Goal: Task Accomplishment & Management: Use online tool/utility

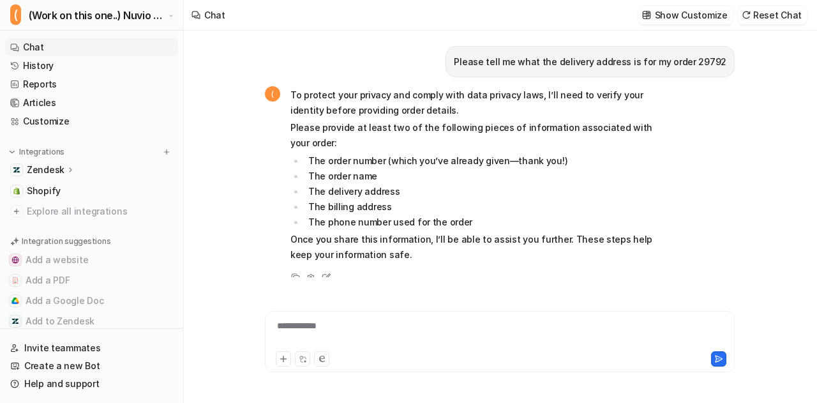
scroll to position [1724, 0]
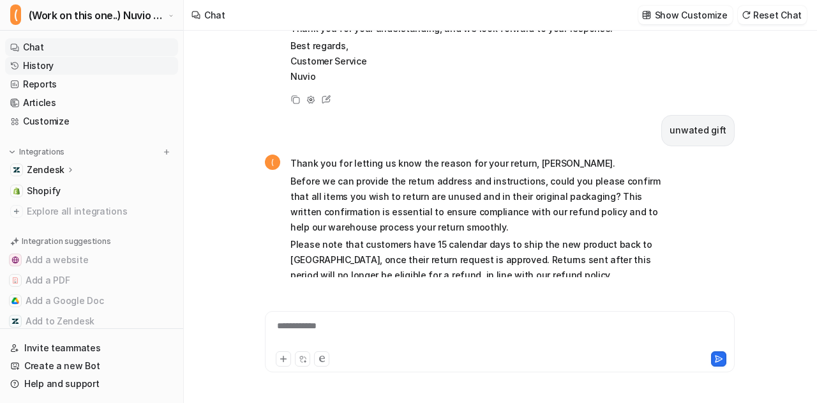
click at [50, 66] on link "History" at bounding box center [91, 66] width 173 height 18
click at [93, 14] on span "(Work on this one..) Nuvio Customer Service Expert Bot" at bounding box center [97, 15] width 137 height 18
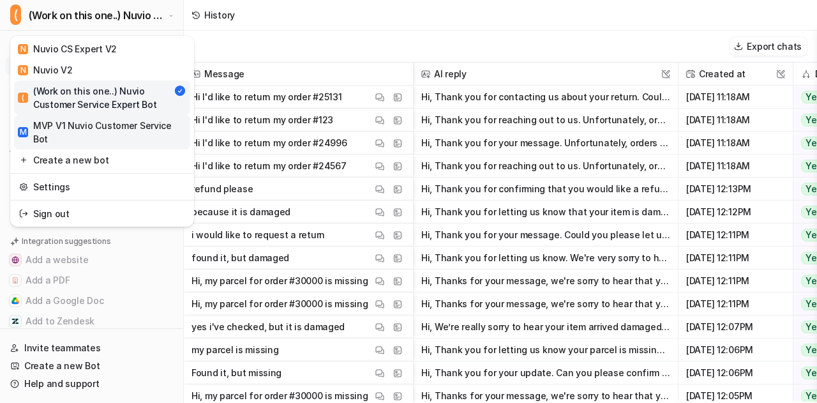
click at [91, 121] on div "M MVP V1 Nuvio Customer Service Bot" at bounding box center [102, 132] width 169 height 27
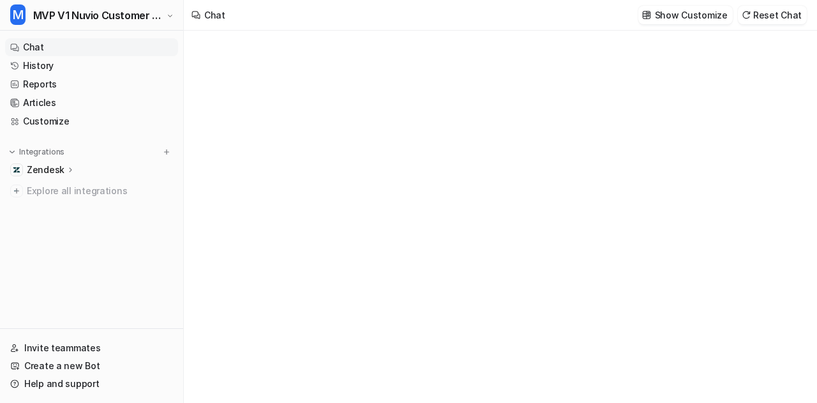
type textarea "**********"
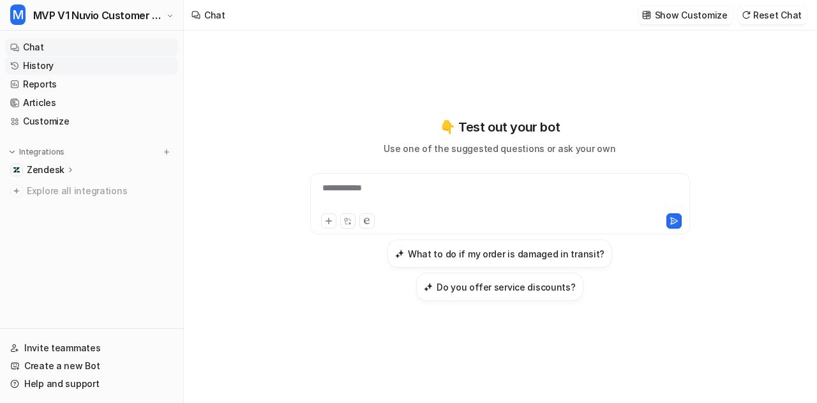
click at [55, 66] on link "History" at bounding box center [91, 66] width 173 height 18
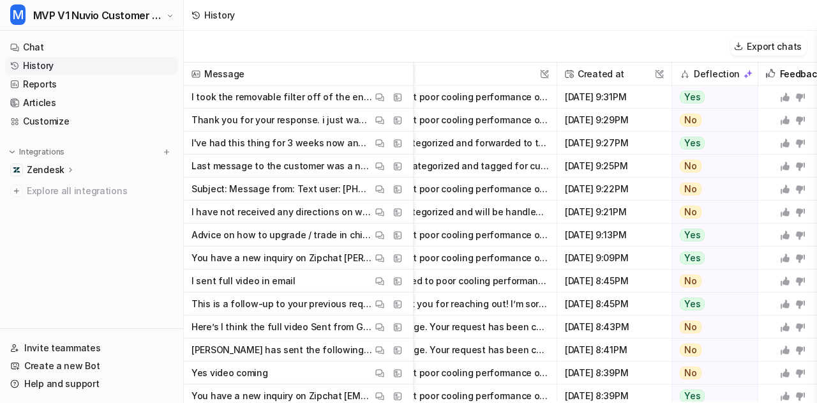
scroll to position [0, 335]
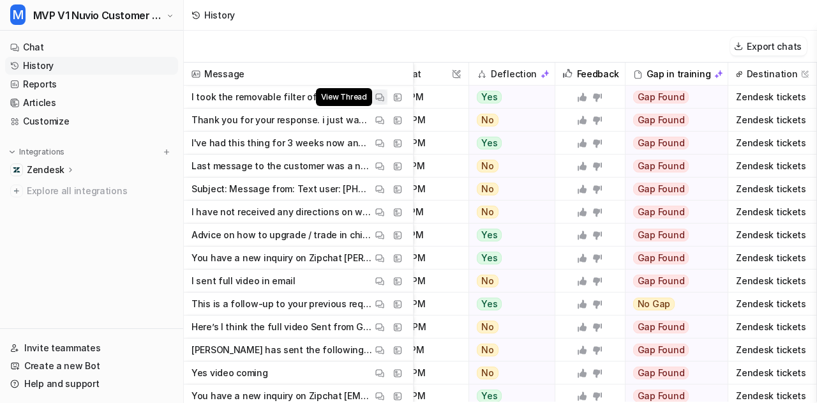
click at [378, 97] on img at bounding box center [380, 98] width 9 height 10
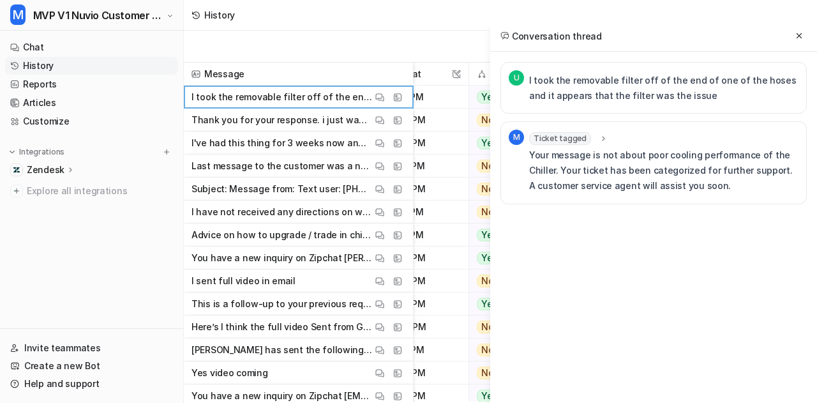
click at [604, 139] on div "Ticket tagged tag : "eesel_other"" at bounding box center [664, 138] width 270 height 13
click at [602, 139] on icon at bounding box center [603, 138] width 3 height 4
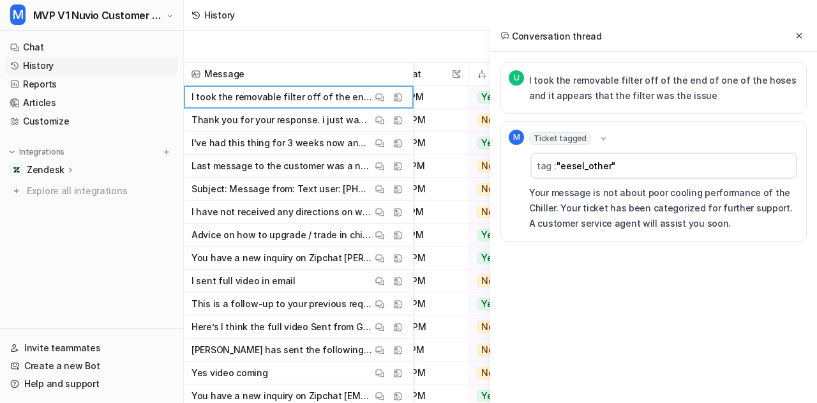
click at [599, 139] on icon at bounding box center [604, 138] width 10 height 9
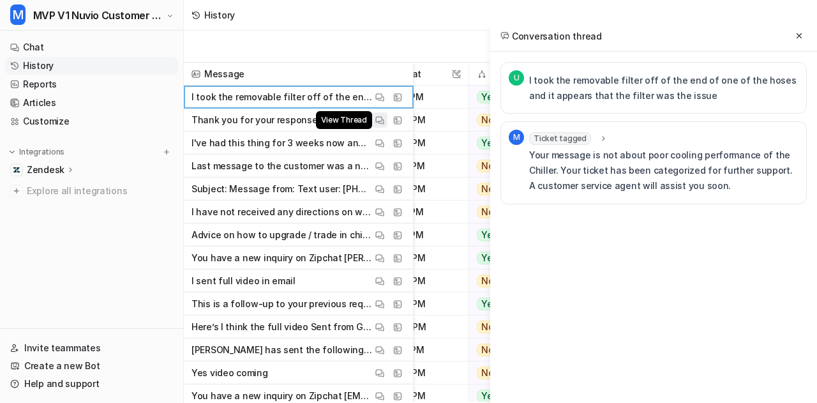
click at [383, 116] on img at bounding box center [380, 121] width 9 height 10
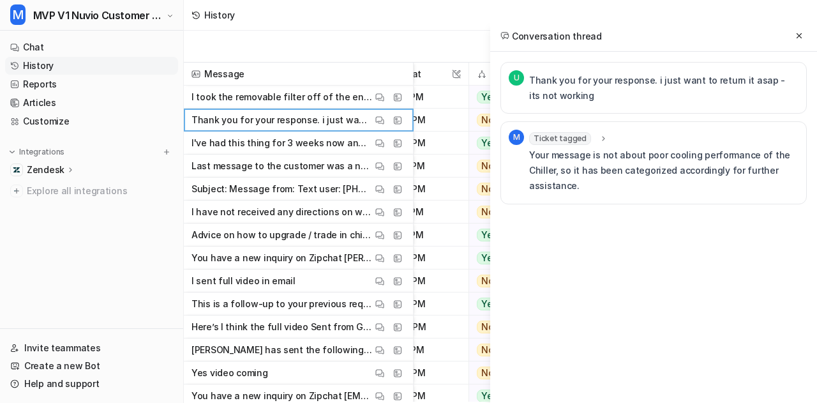
click at [599, 136] on icon at bounding box center [603, 139] width 9 height 10
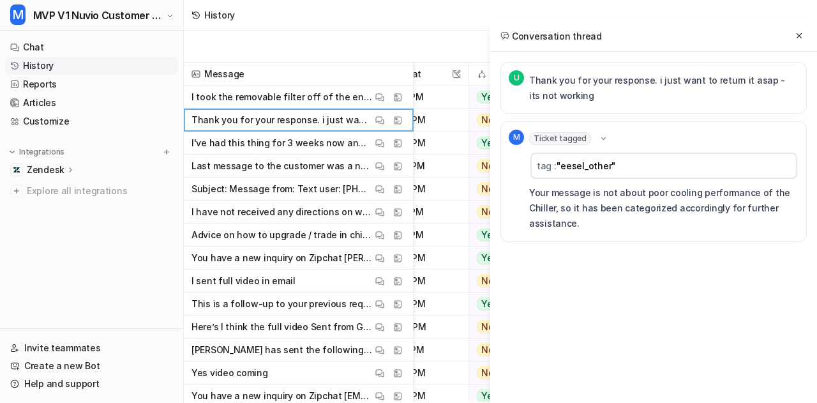
click at [599, 136] on icon at bounding box center [604, 138] width 10 height 9
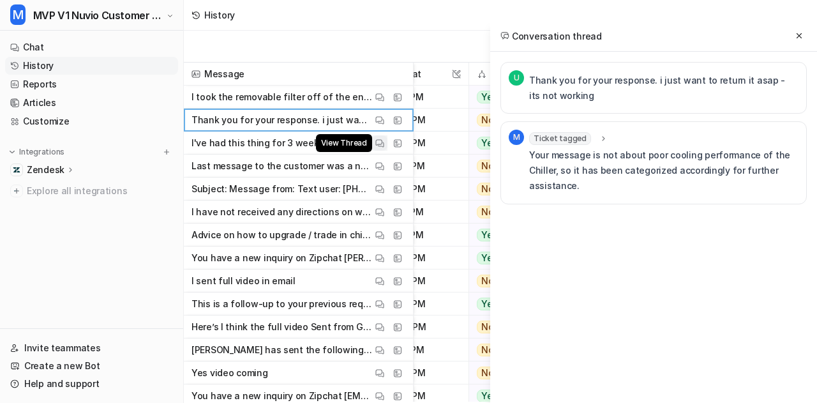
click at [377, 145] on img at bounding box center [380, 144] width 9 height 10
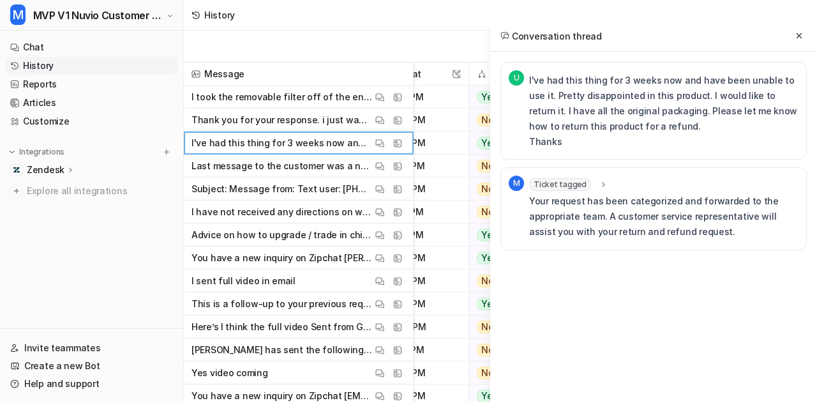
click at [560, 186] on span "Ticket tagged" at bounding box center [560, 184] width 62 height 13
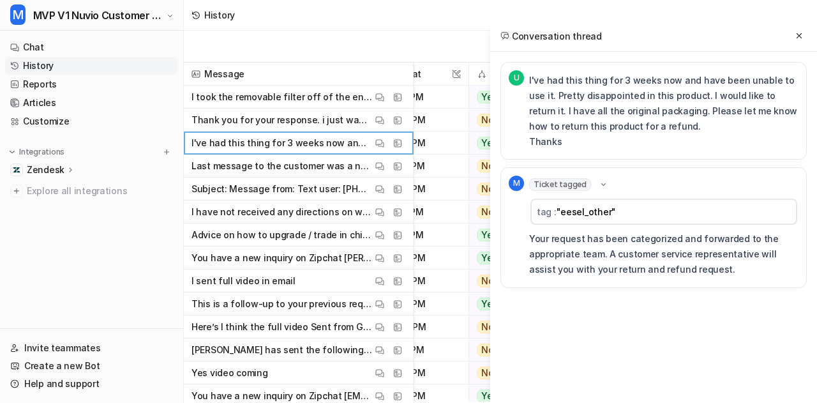
click at [560, 186] on span "Ticket tagged" at bounding box center [560, 184] width 62 height 13
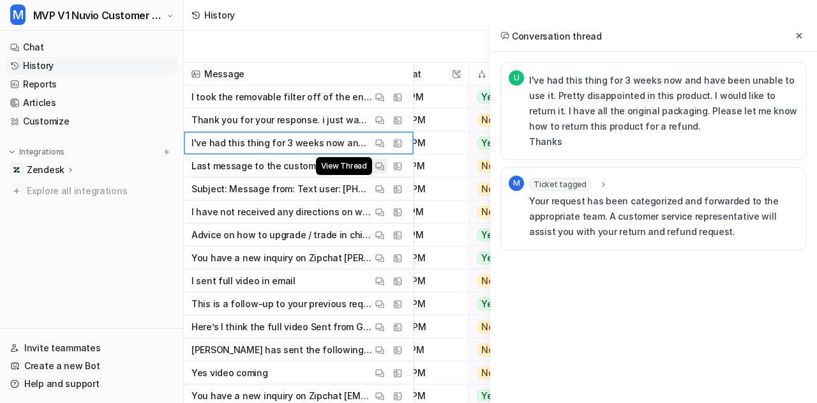
click at [381, 163] on img at bounding box center [380, 167] width 9 height 10
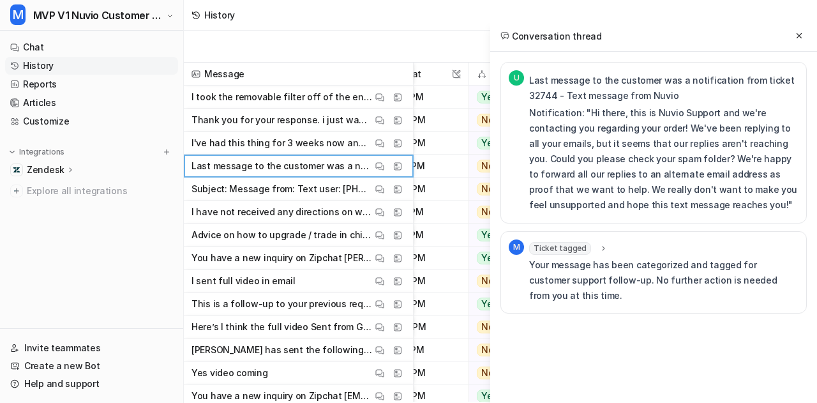
click at [567, 245] on span "Ticket tagged" at bounding box center [560, 248] width 62 height 13
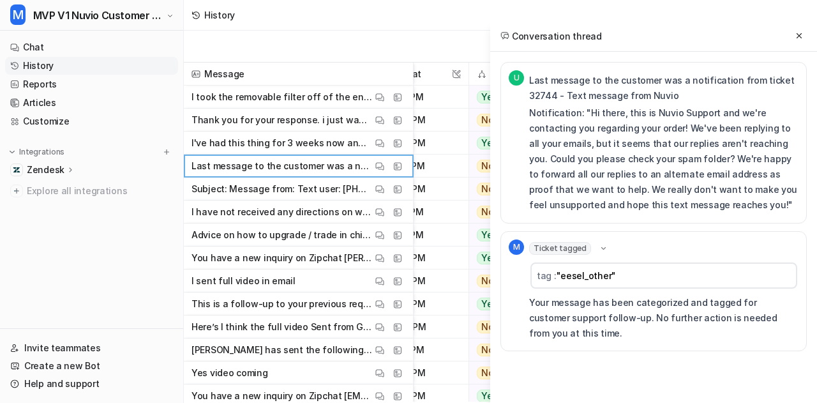
click at [567, 245] on span "Ticket tagged" at bounding box center [560, 248] width 62 height 13
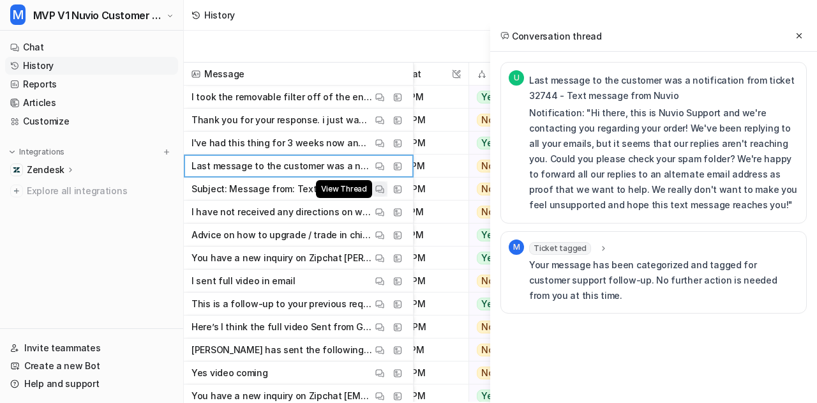
click at [378, 192] on img at bounding box center [380, 190] width 9 height 10
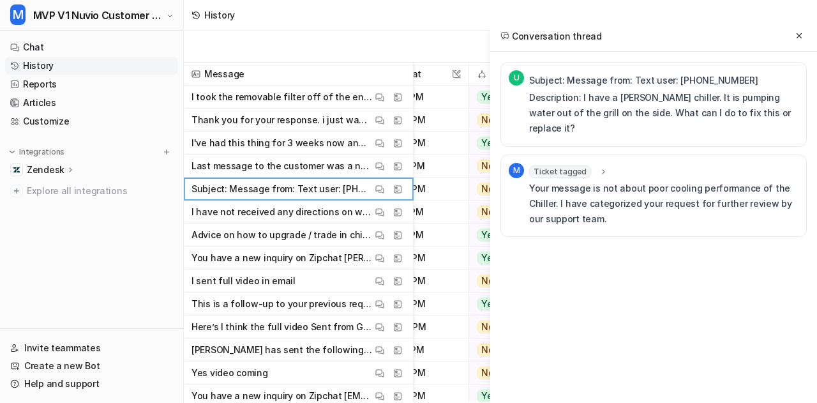
click at [591, 165] on div "Ticket tagged" at bounding box center [568, 171] width 79 height 13
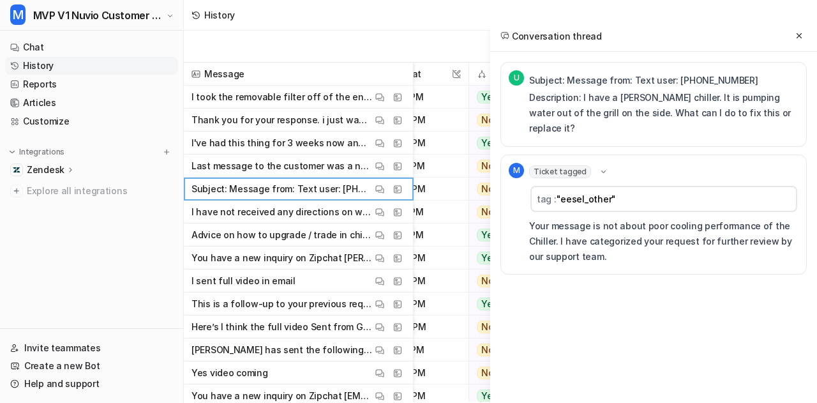
click at [591, 165] on div "Ticket tagged" at bounding box center [568, 171] width 79 height 13
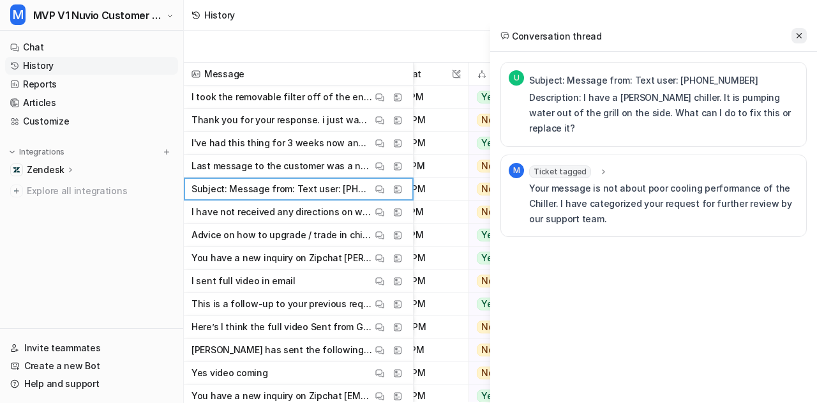
click at [803, 36] on icon at bounding box center [799, 35] width 9 height 9
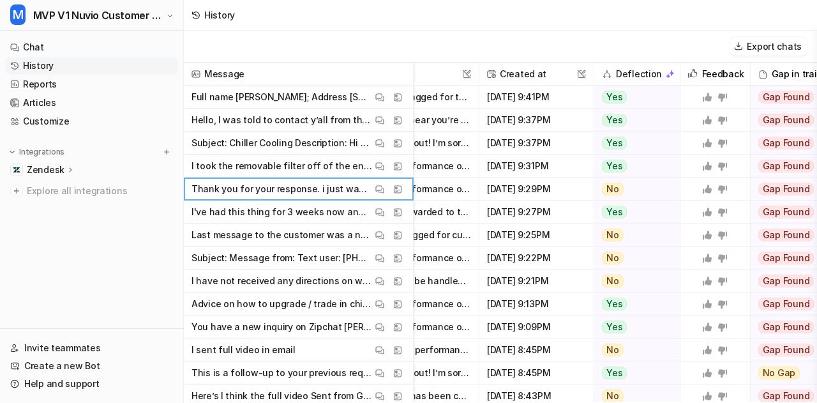
scroll to position [0, 198]
click at [379, 165] on img at bounding box center [380, 167] width 9 height 10
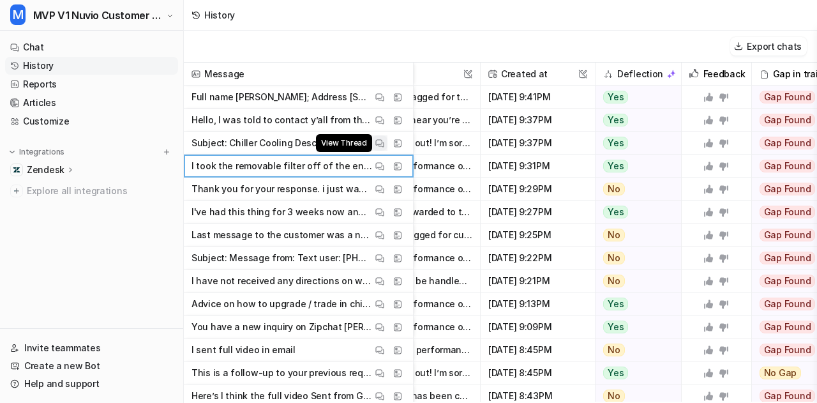
click at [383, 143] on img at bounding box center [380, 144] width 9 height 10
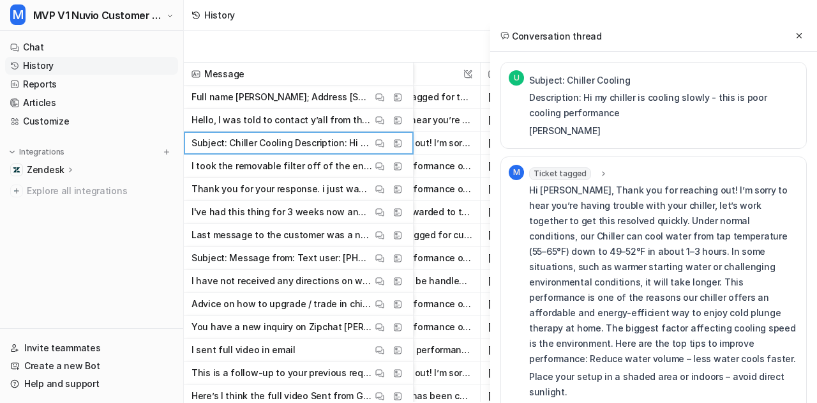
click at [563, 177] on span "Ticket tagged" at bounding box center [560, 173] width 62 height 13
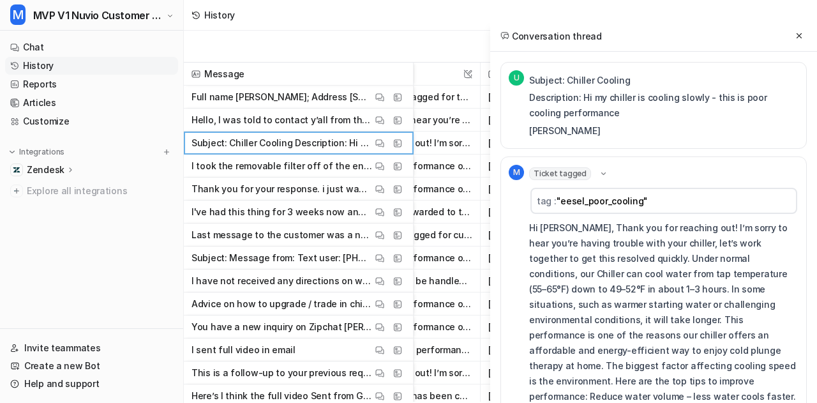
click at [563, 177] on span "Ticket tagged" at bounding box center [560, 173] width 62 height 13
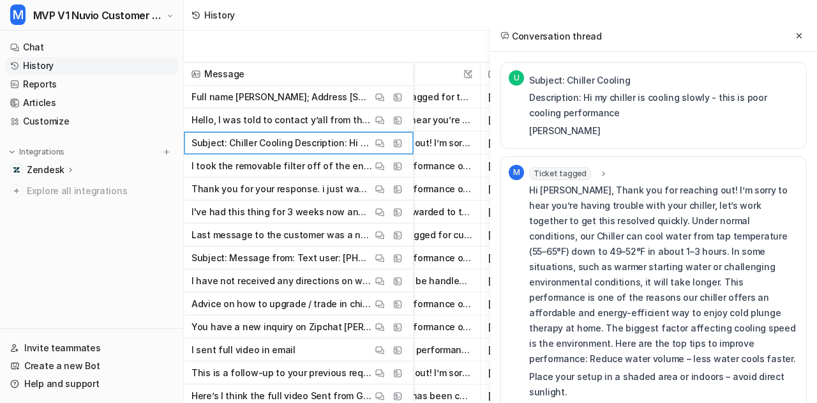
click at [563, 177] on span "Ticket tagged" at bounding box center [560, 173] width 62 height 13
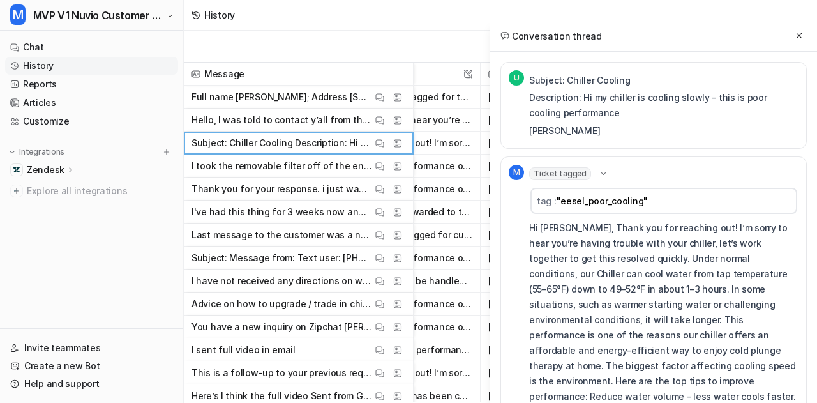
click at [563, 177] on span "Ticket tagged" at bounding box center [560, 173] width 62 height 13
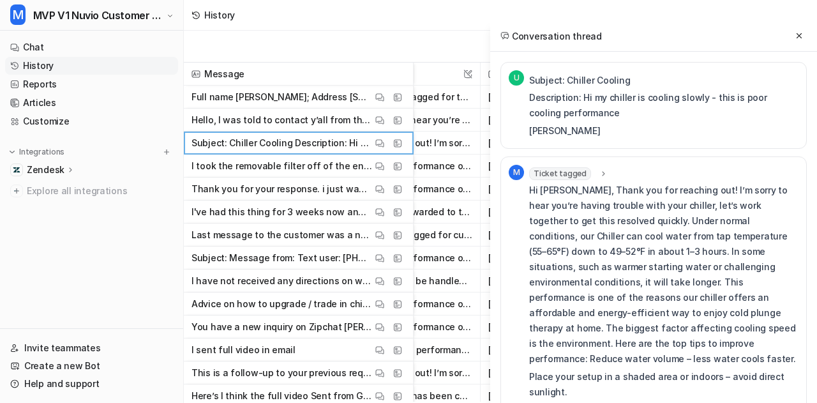
click at [798, 34] on icon at bounding box center [799, 35] width 5 height 5
